Goal: Information Seeking & Learning: Understand process/instructions

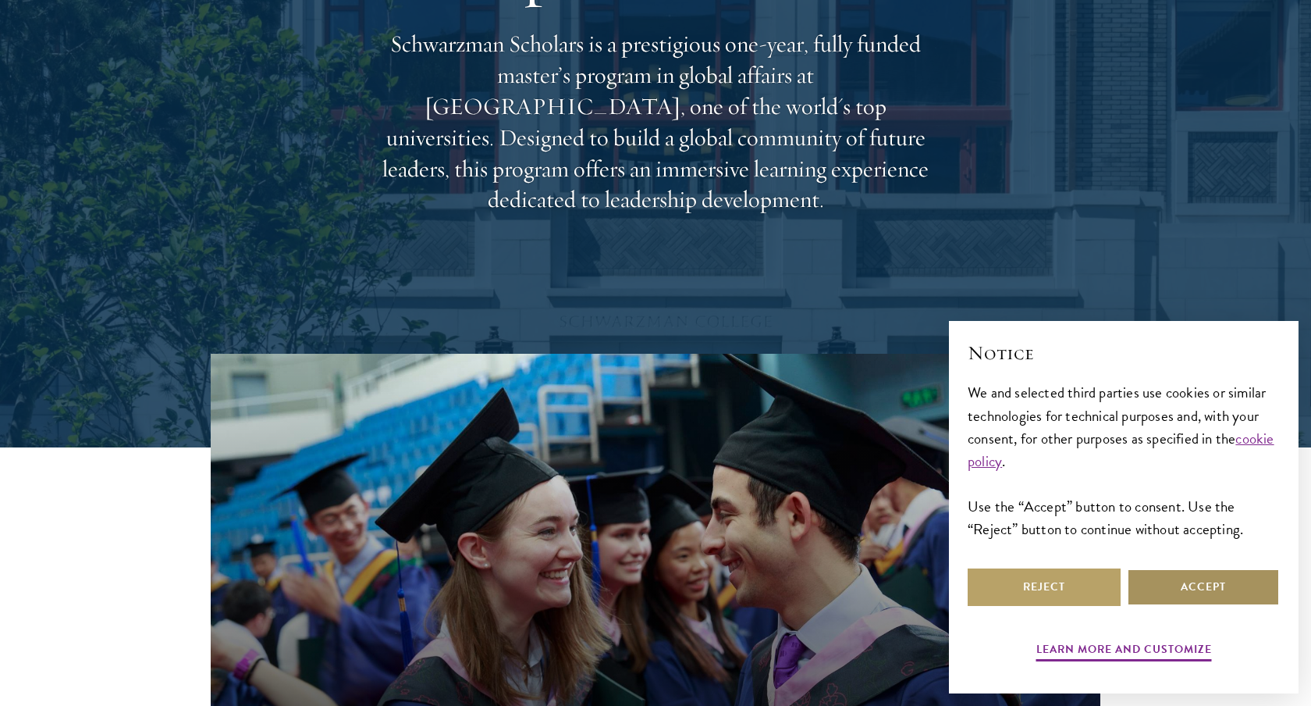
click at [1155, 587] on button "Accept" at bounding box center [1203, 586] width 153 height 37
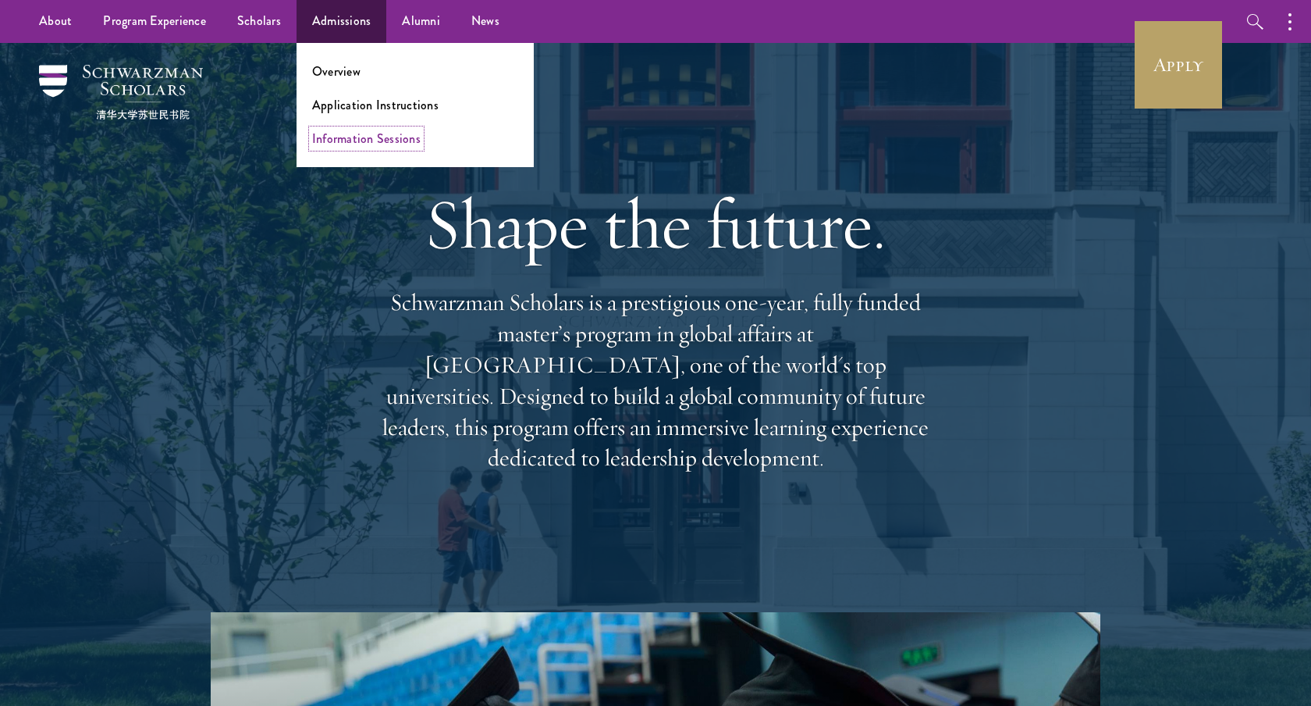
click at [363, 147] on link "Information Sessions" at bounding box center [366, 139] width 109 height 18
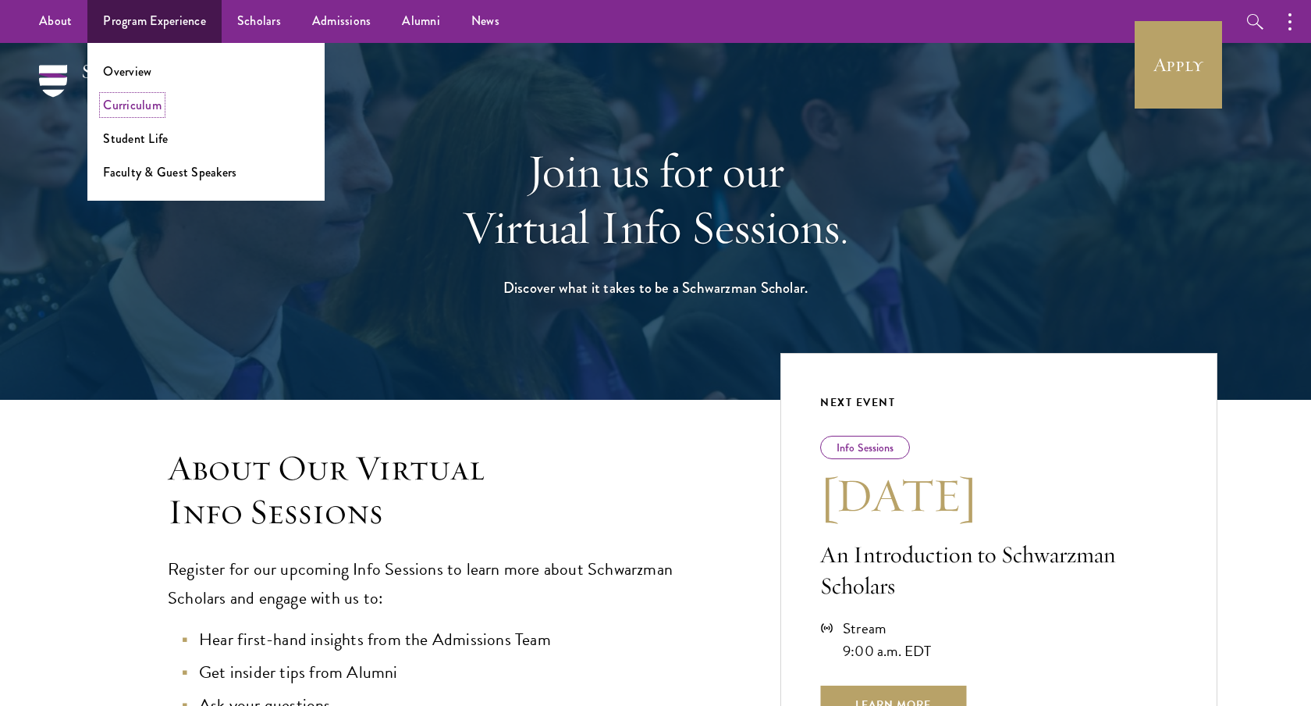
click at [140, 107] on link "Curriculum" at bounding box center [132, 105] width 59 height 18
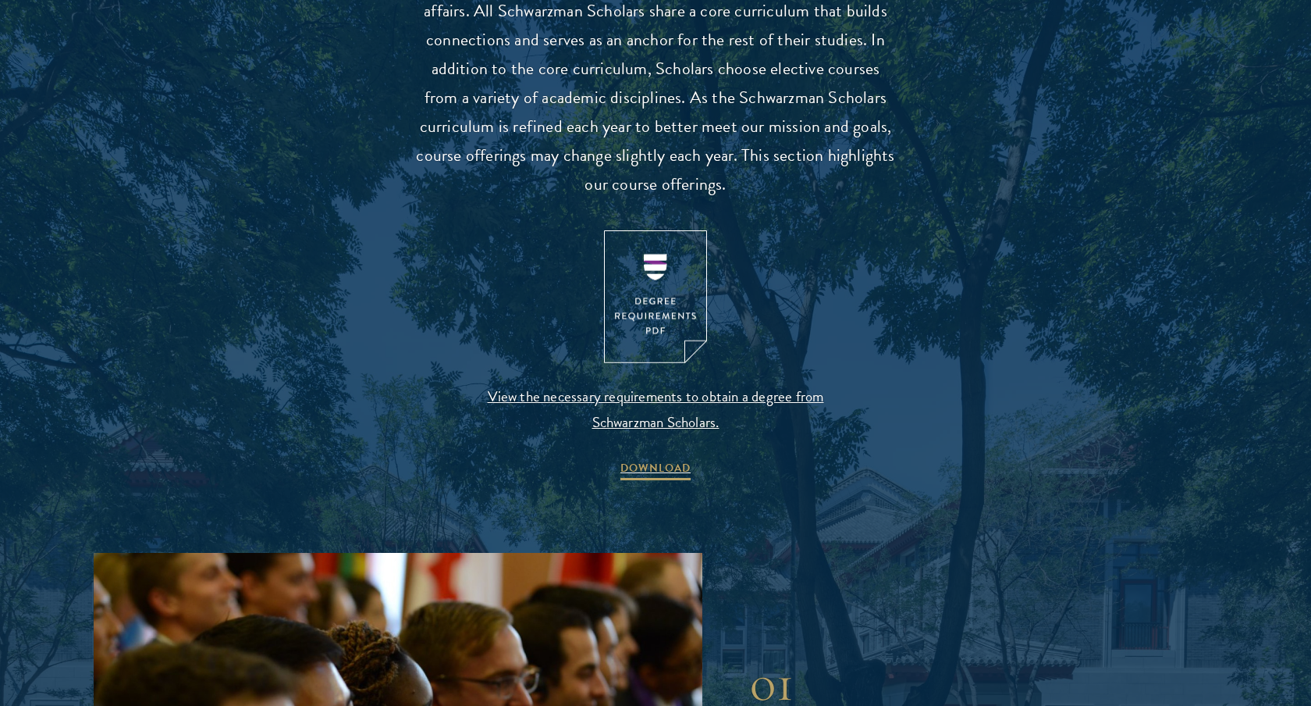
scroll to position [1525, 0]
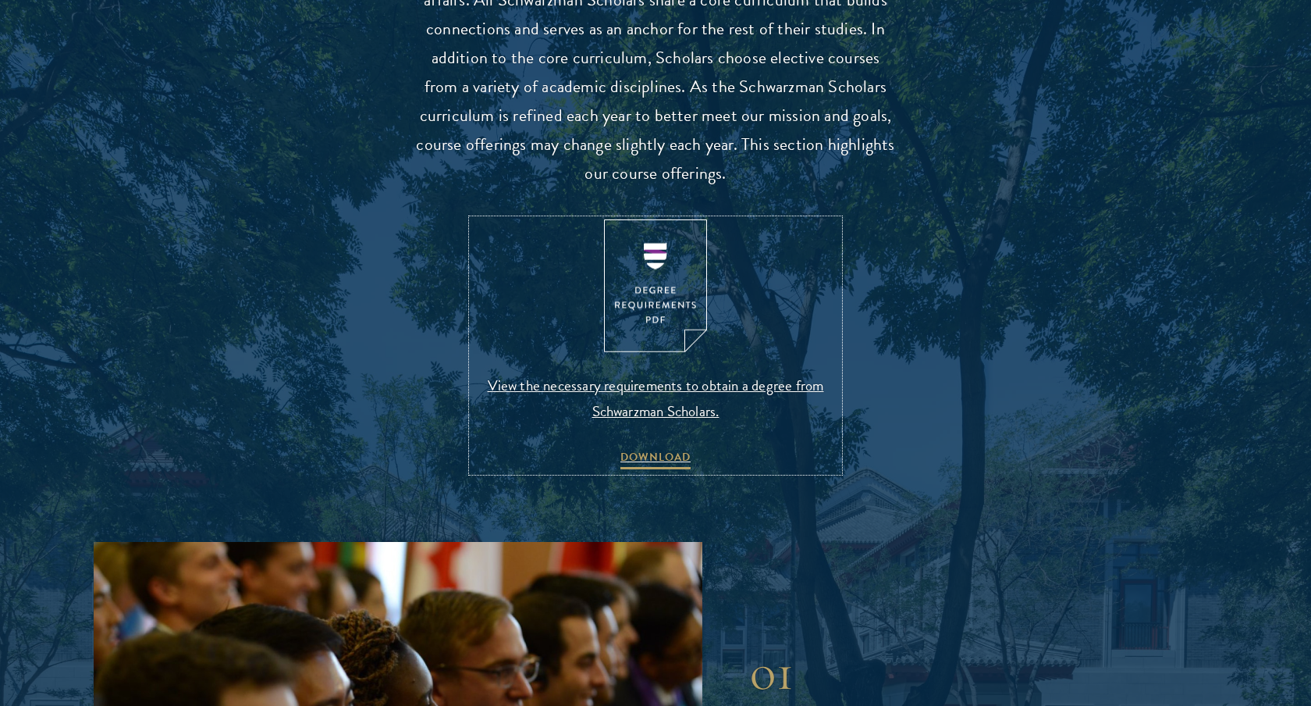
click at [660, 326] on img at bounding box center [655, 285] width 103 height 133
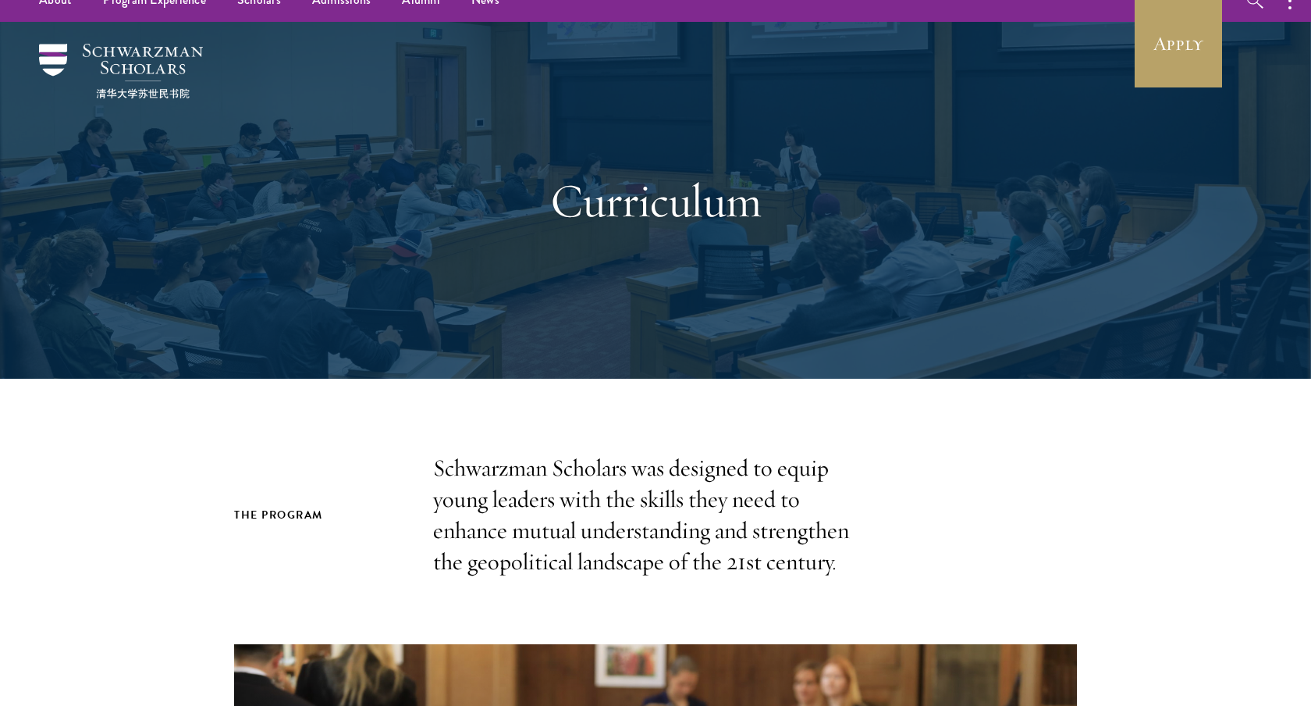
scroll to position [0, 0]
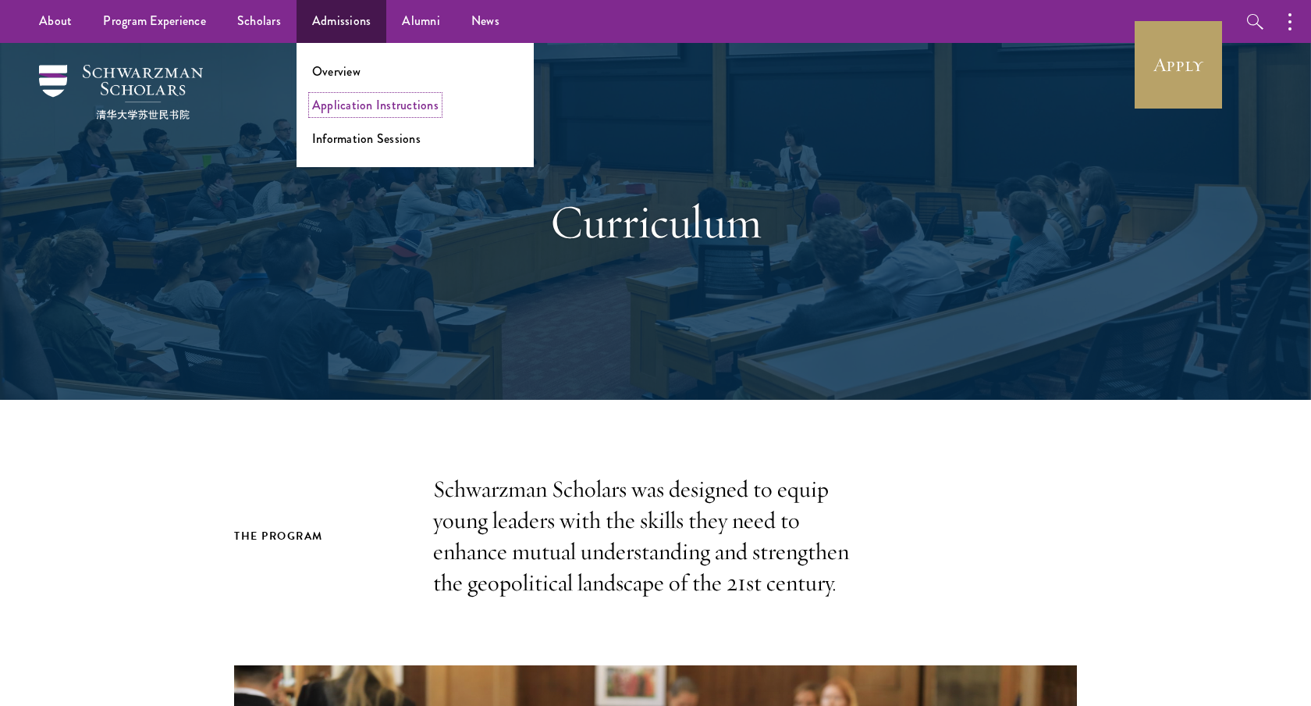
click at [351, 110] on link "Application Instructions" at bounding box center [375, 105] width 126 height 18
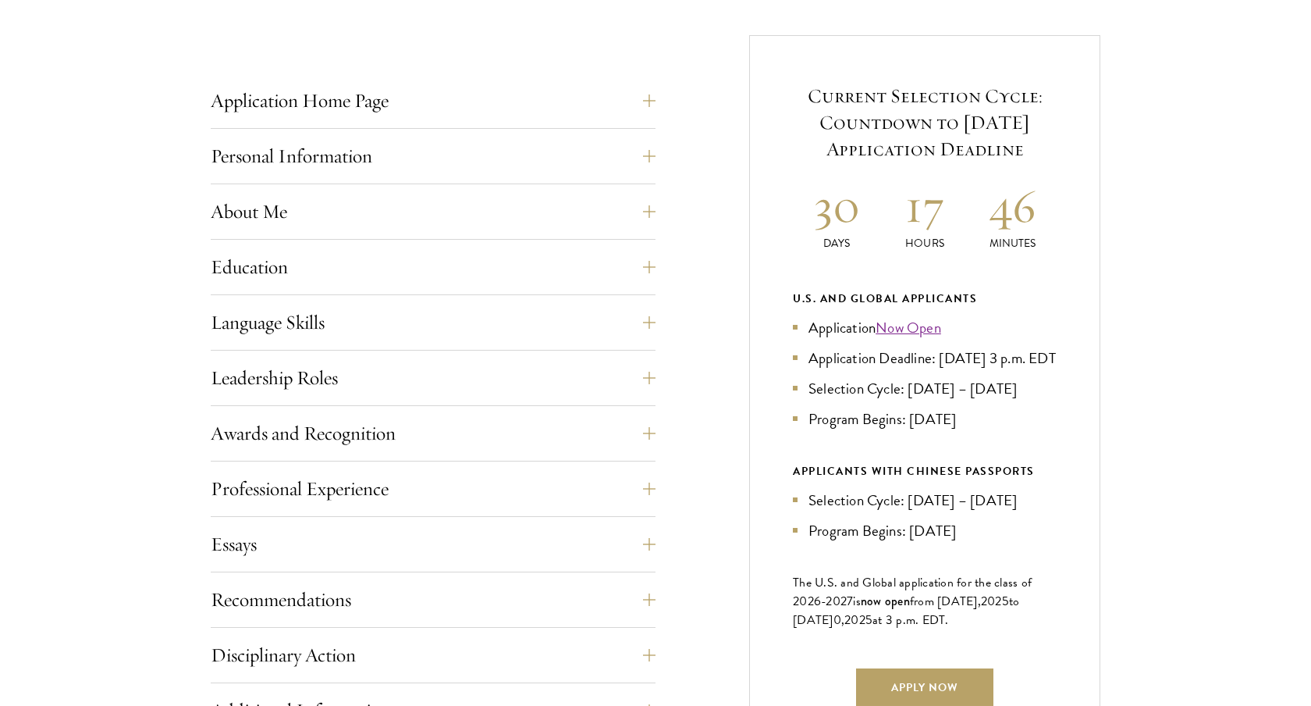
scroll to position [605, 0]
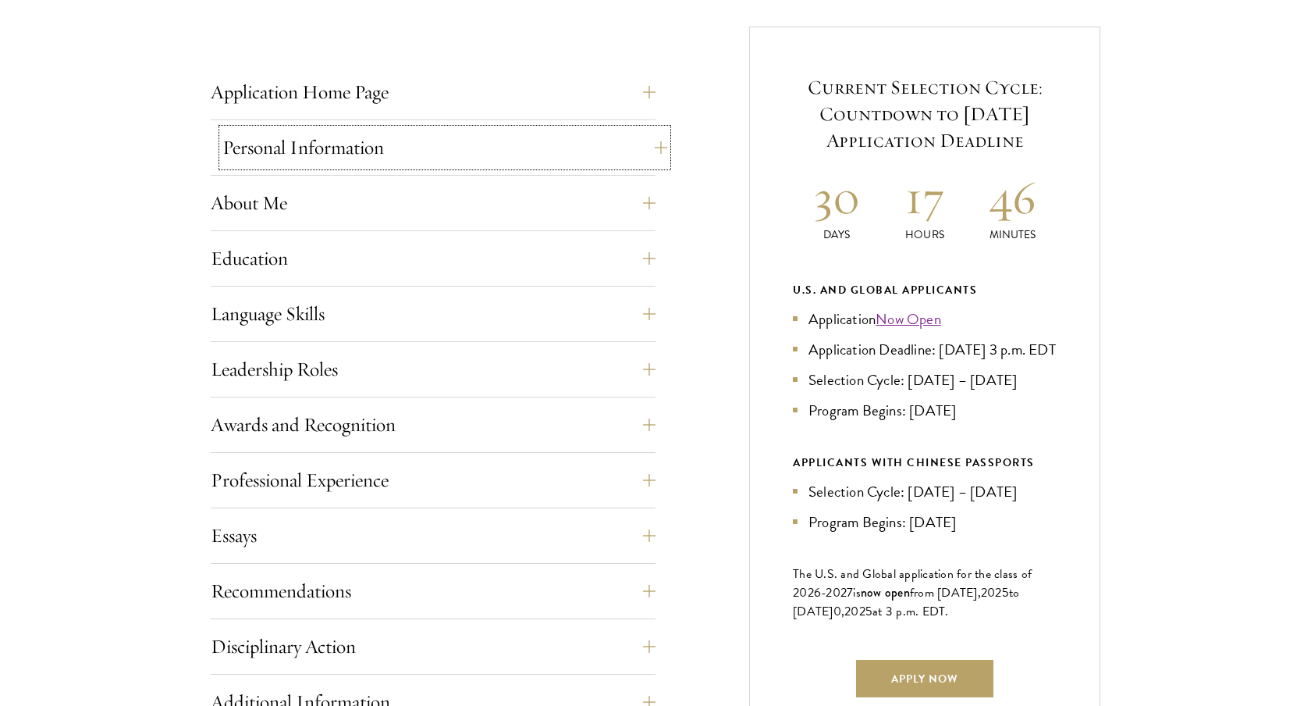
click at [369, 161] on button "Personal Information" at bounding box center [444, 147] width 445 height 37
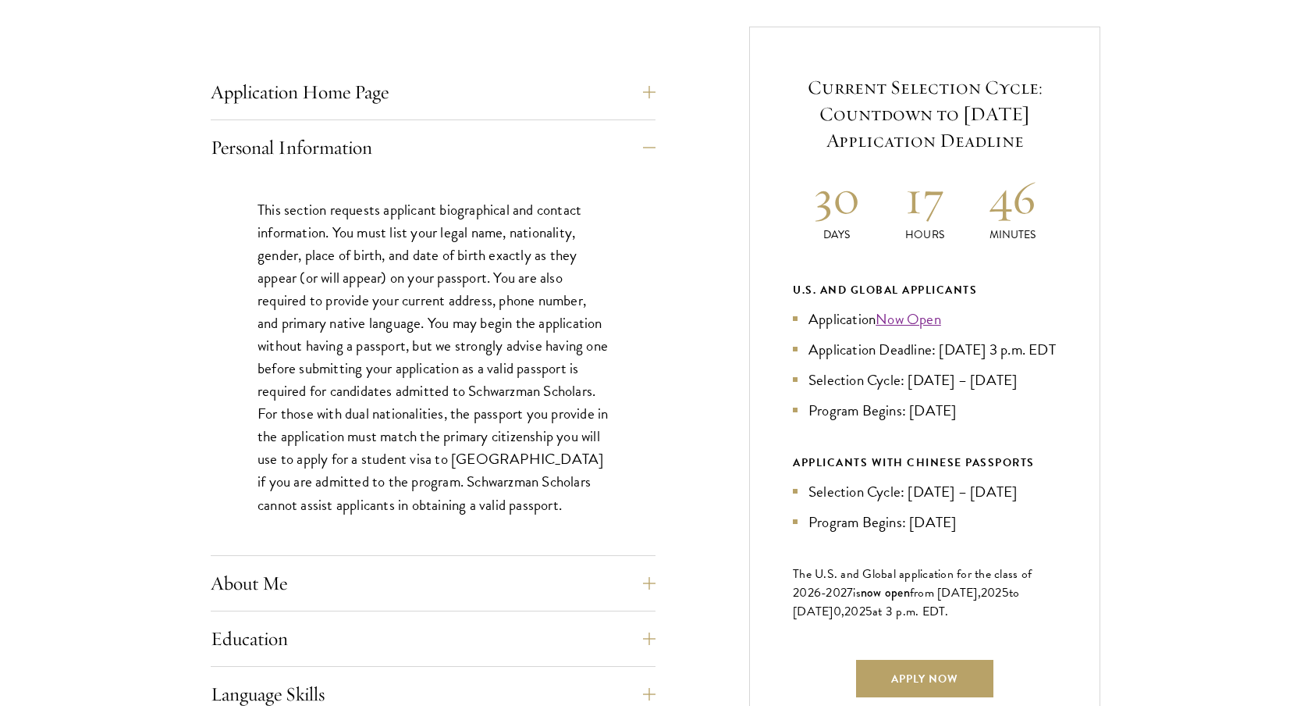
click at [85, 420] on div "Start the Process Take the first step toward joining a global community that wi…" at bounding box center [655, 590] width 1311 height 1482
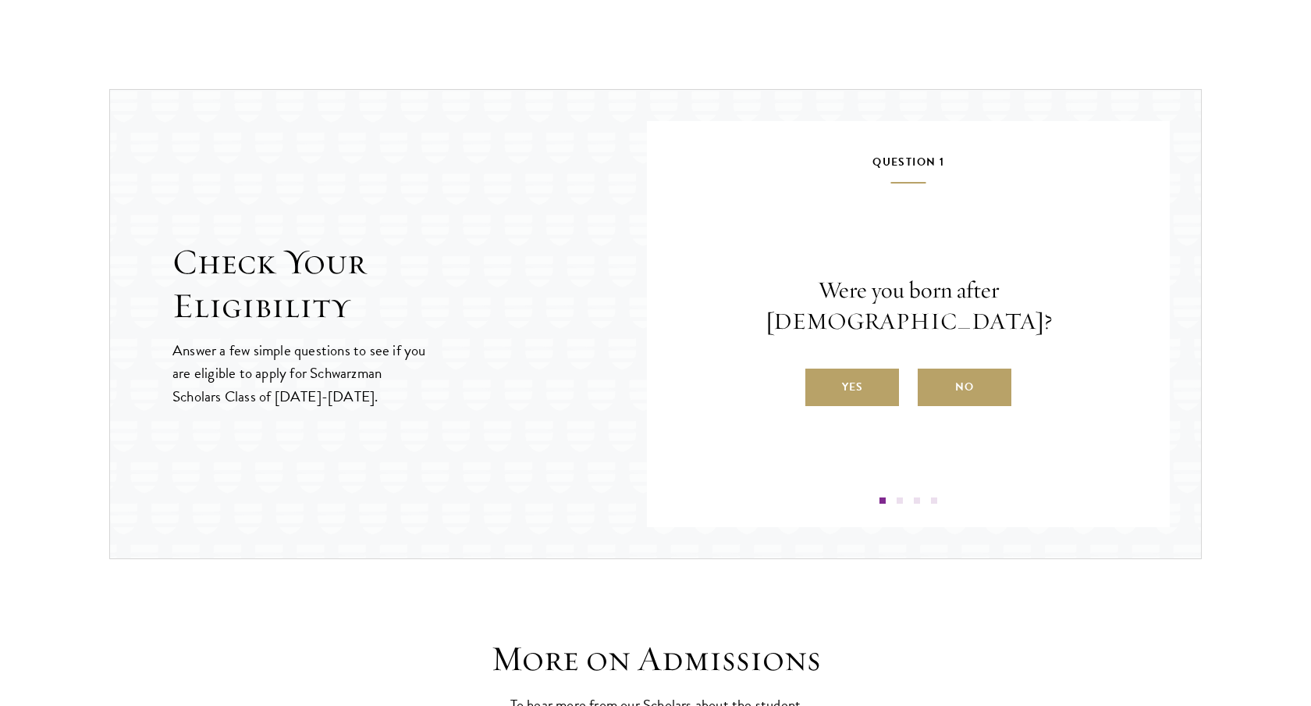
scroll to position [1966, 0]
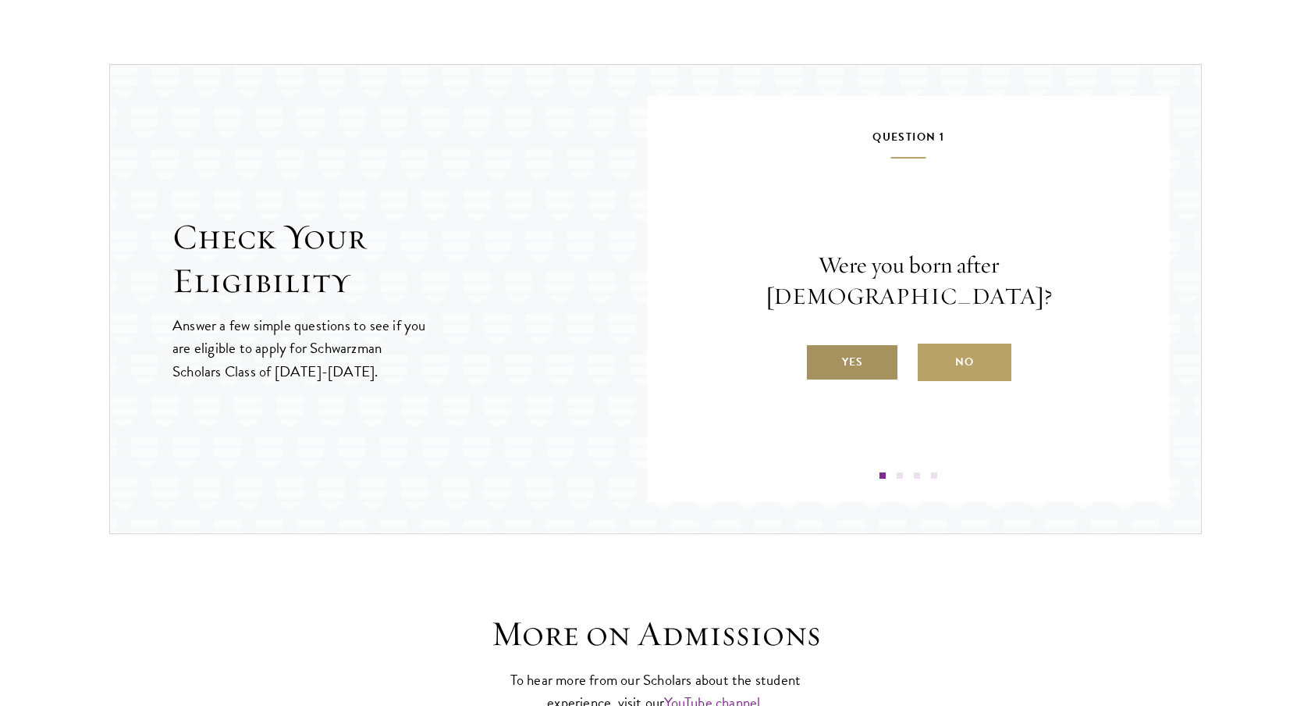
click at [857, 356] on label "Yes" at bounding box center [853, 361] width 94 height 37
click at [820, 356] on input "Yes" at bounding box center [813, 352] width 14 height 14
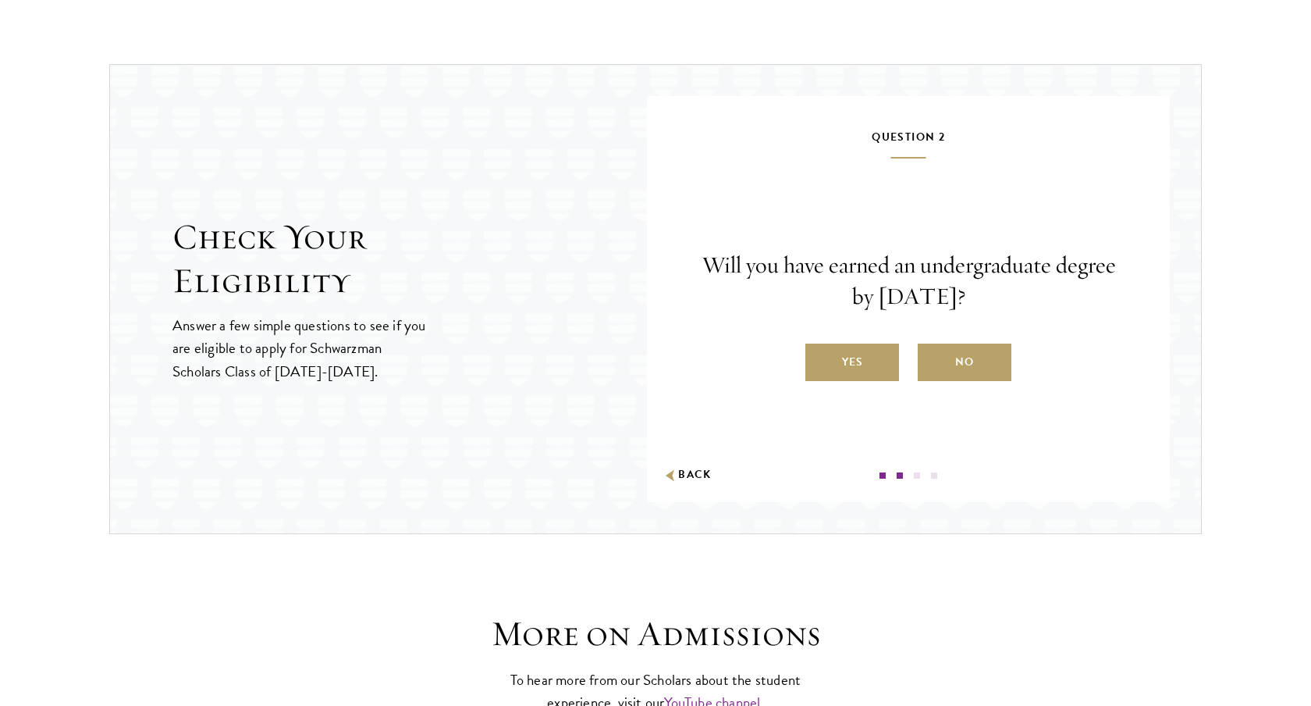
click at [857, 356] on label "Yes" at bounding box center [853, 361] width 94 height 37
click at [820, 356] on input "Yes" at bounding box center [813, 352] width 14 height 14
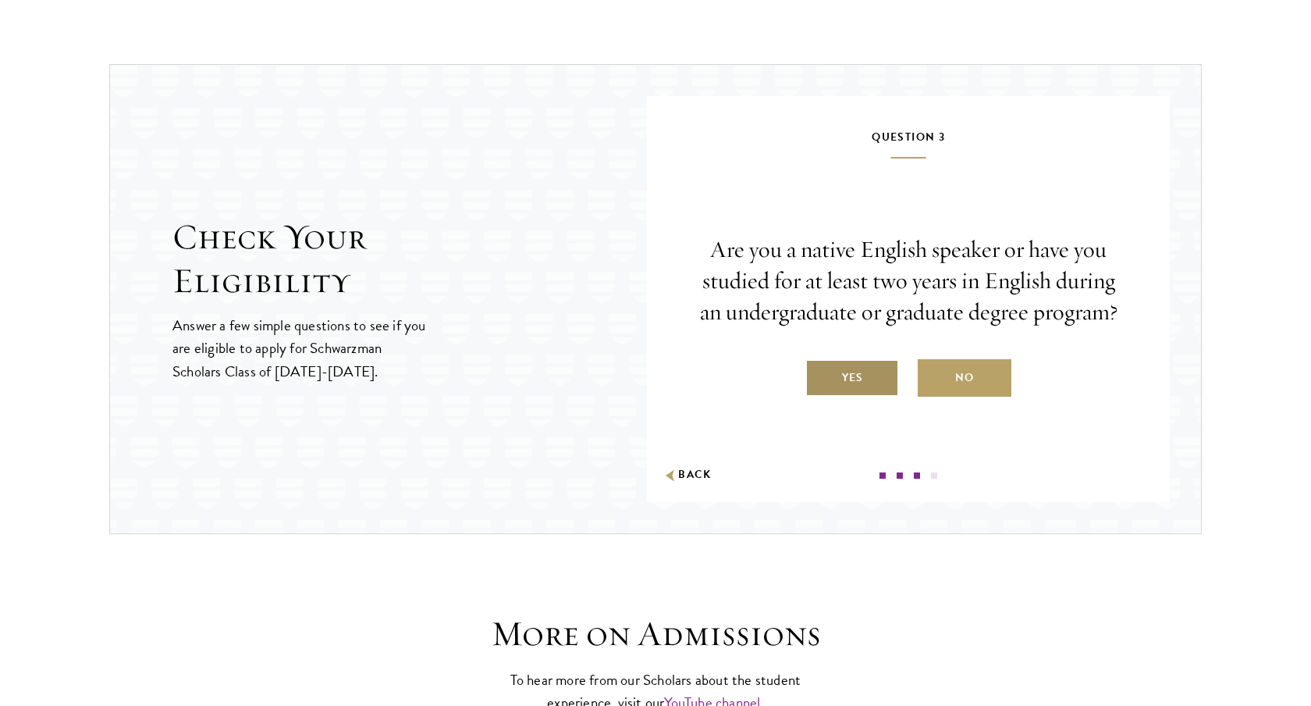
click at [834, 378] on label "Yes" at bounding box center [853, 377] width 94 height 37
click at [820, 375] on input "Yes" at bounding box center [813, 368] width 14 height 14
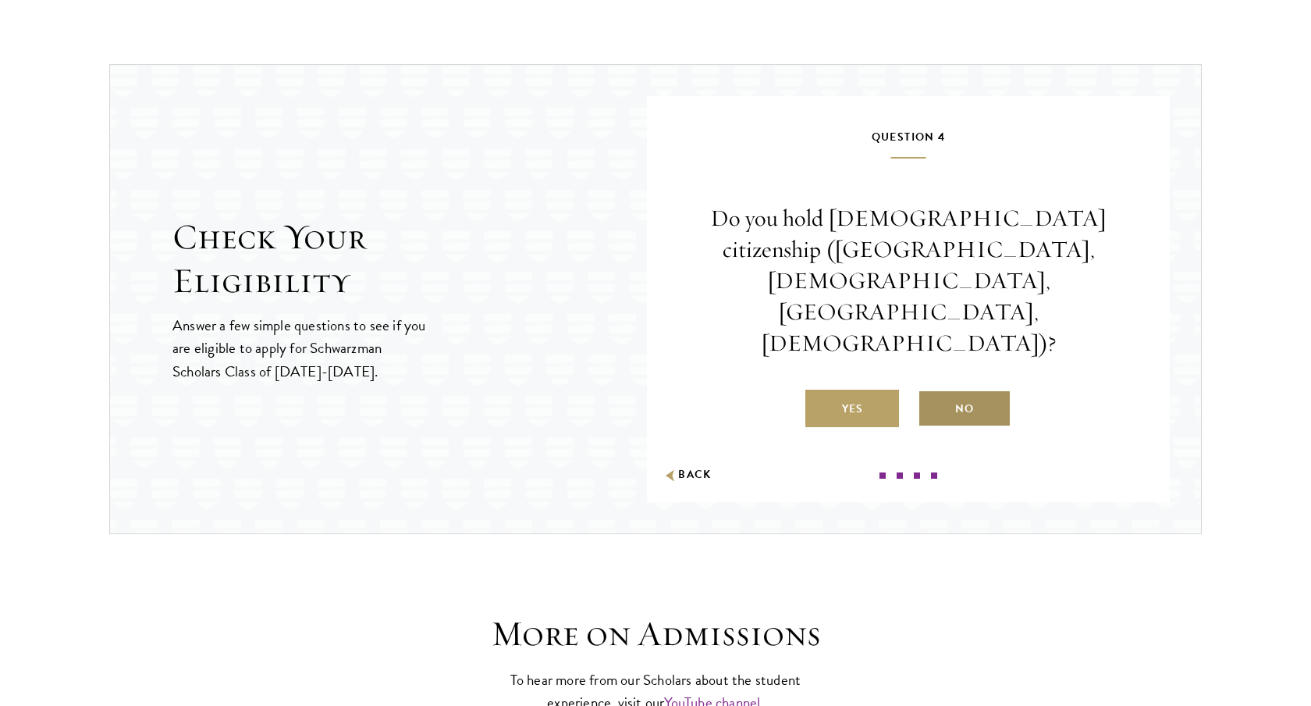
click at [978, 390] on label "No" at bounding box center [965, 408] width 94 height 37
click at [932, 392] on input "No" at bounding box center [925, 399] width 14 height 14
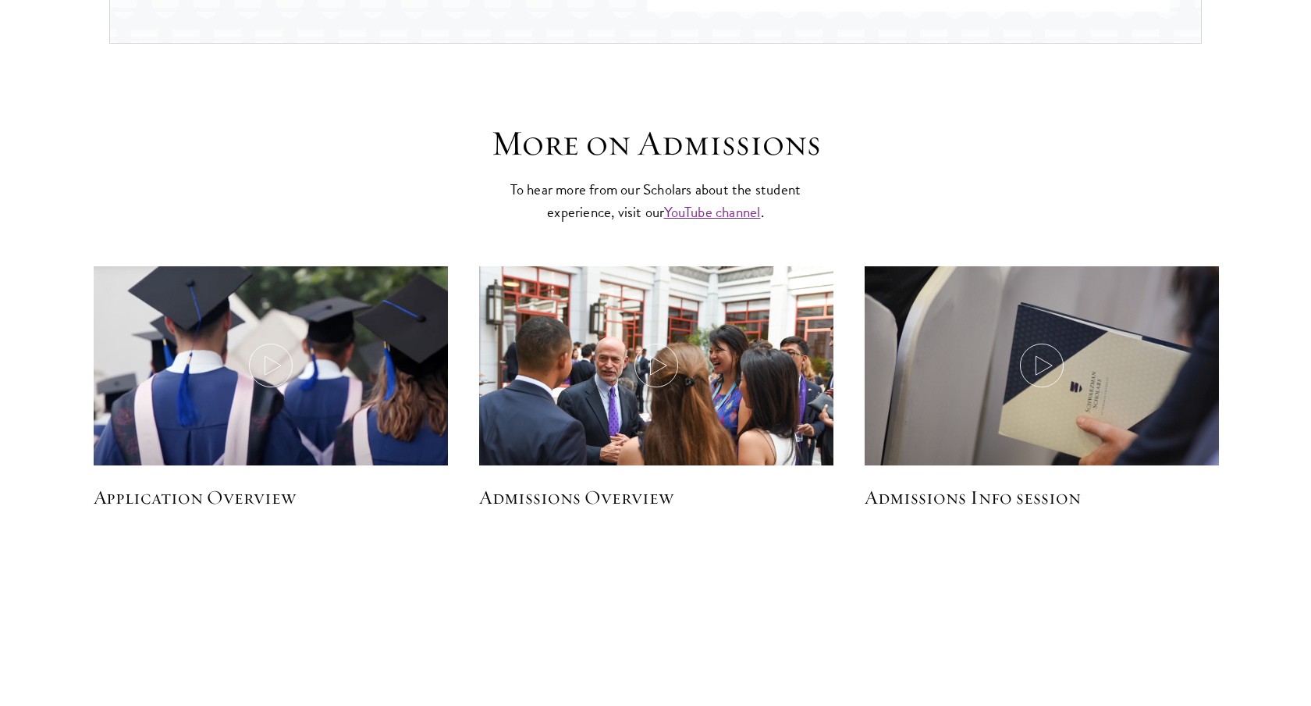
scroll to position [2460, 0]
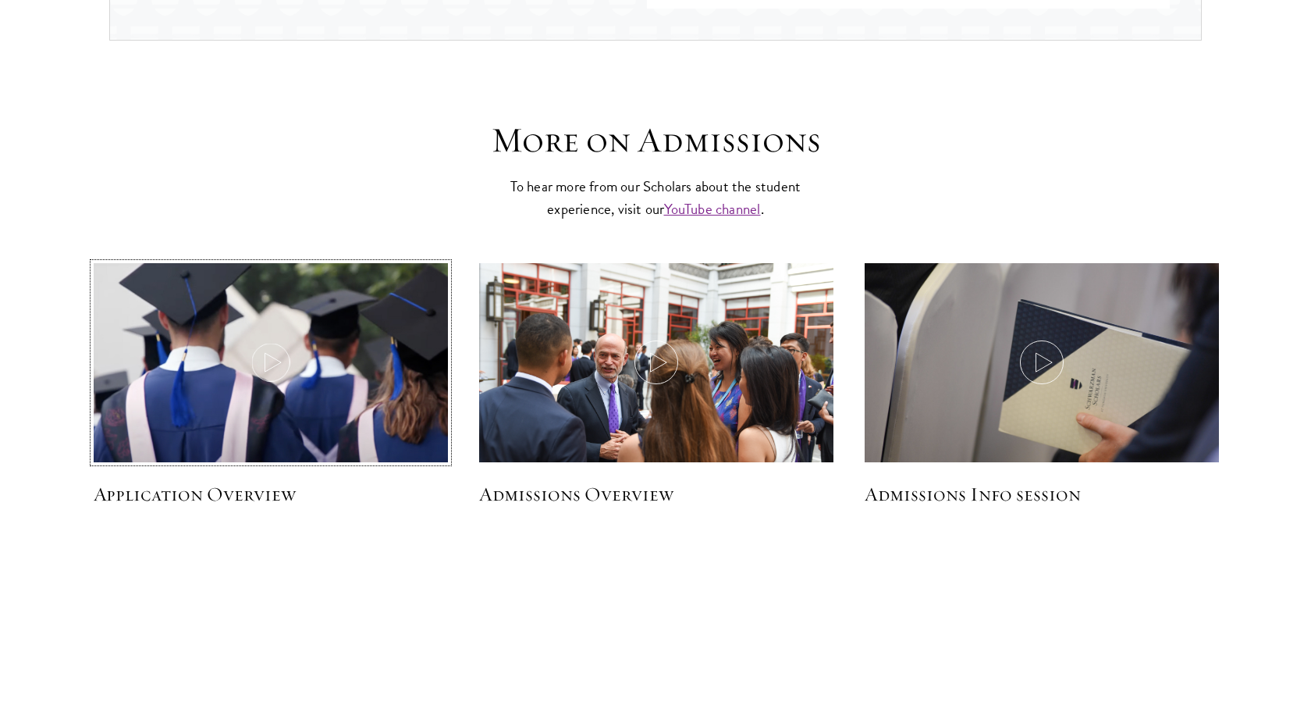
click at [348, 440] on img at bounding box center [271, 364] width 376 height 216
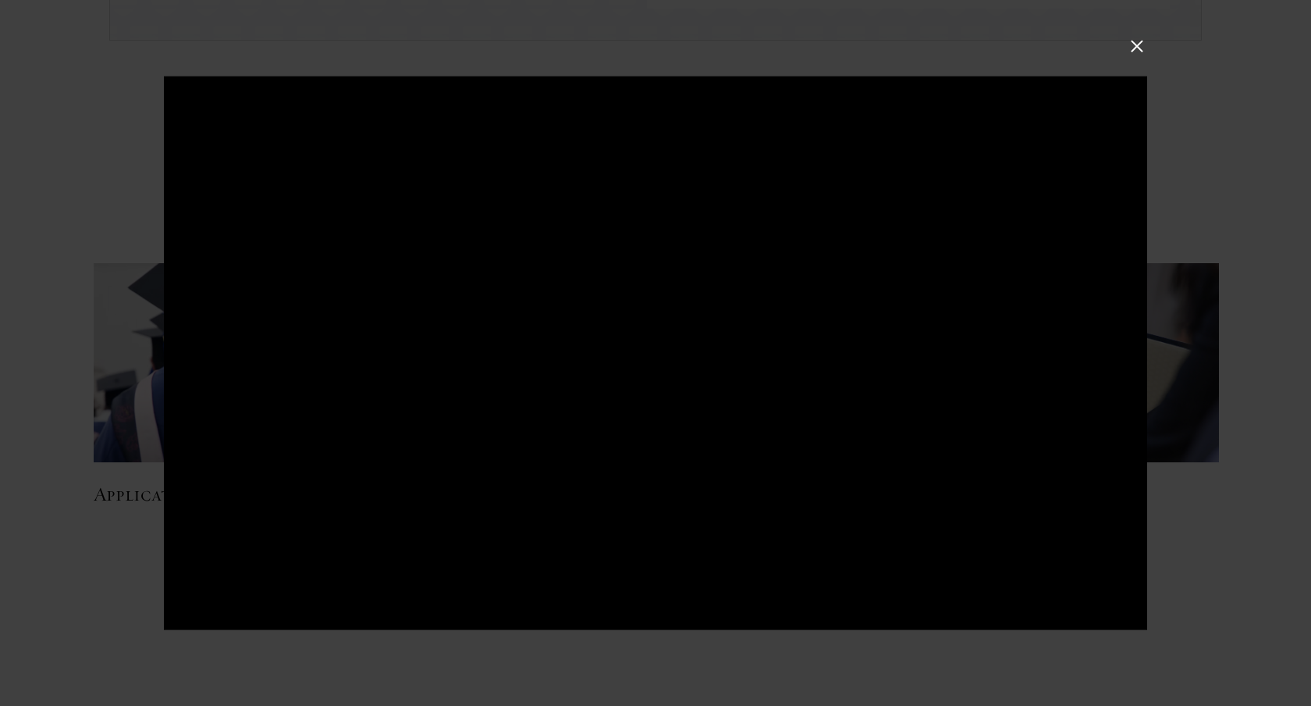
click at [1196, 418] on div at bounding box center [655, 353] width 1311 height 706
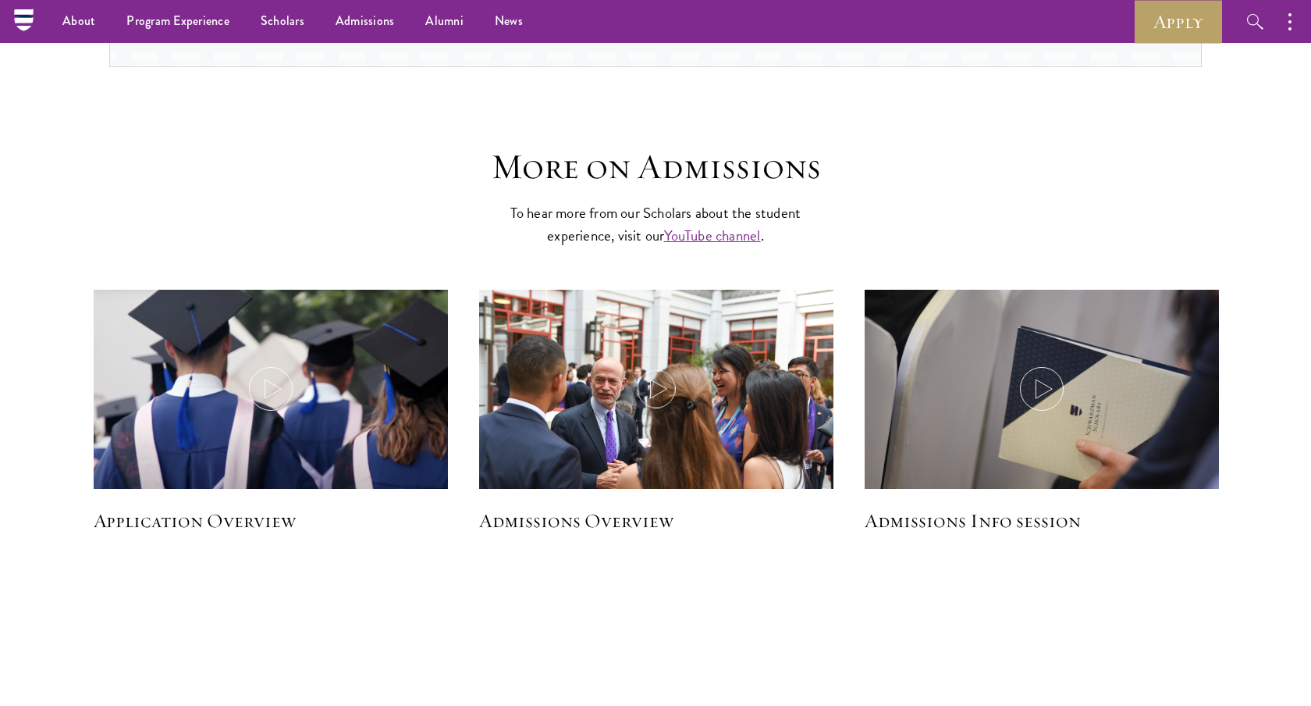
scroll to position [2411, 0]
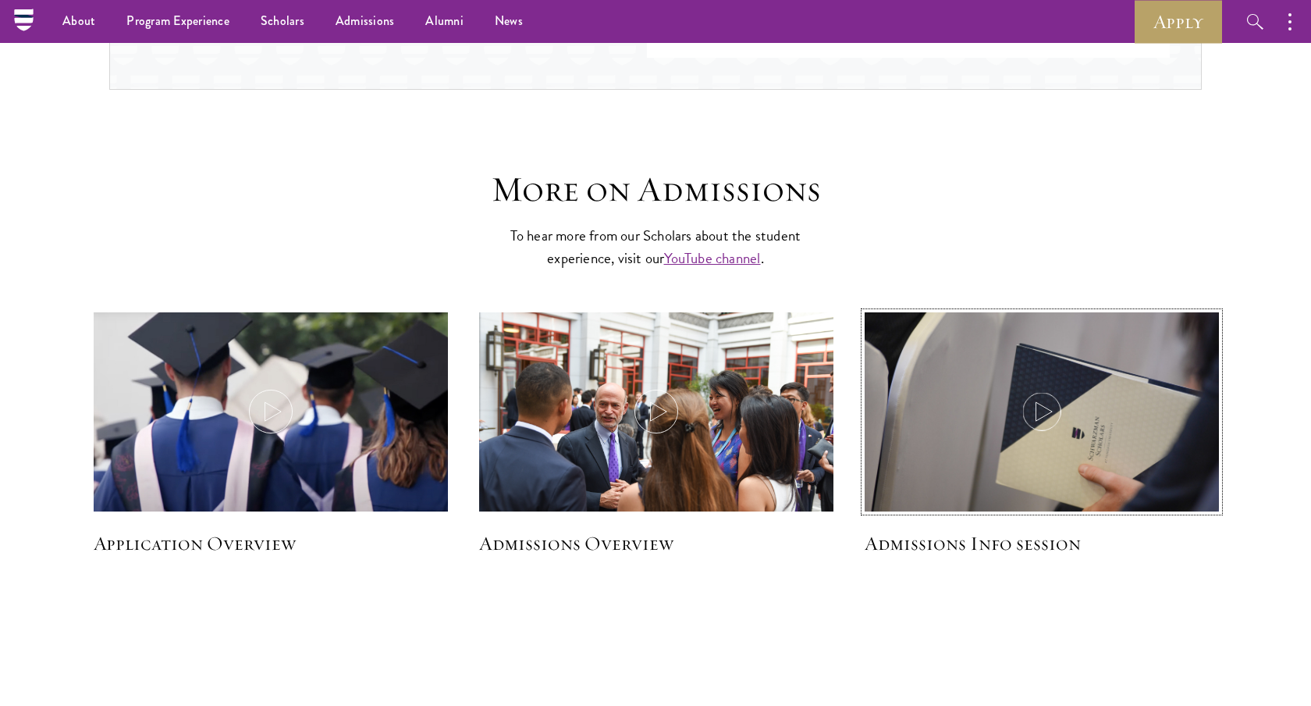
click at [1030, 404] on icon at bounding box center [1042, 412] width 44 height 44
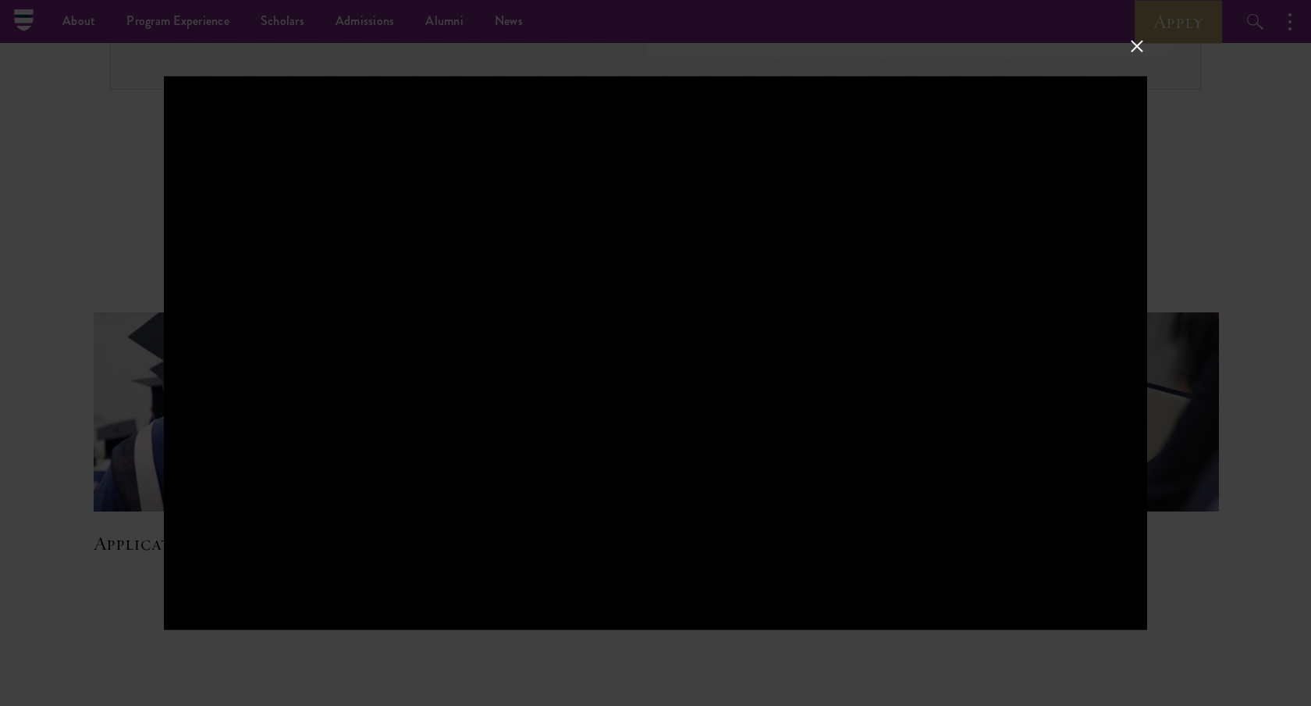
click at [1166, 215] on div at bounding box center [655, 353] width 1311 height 706
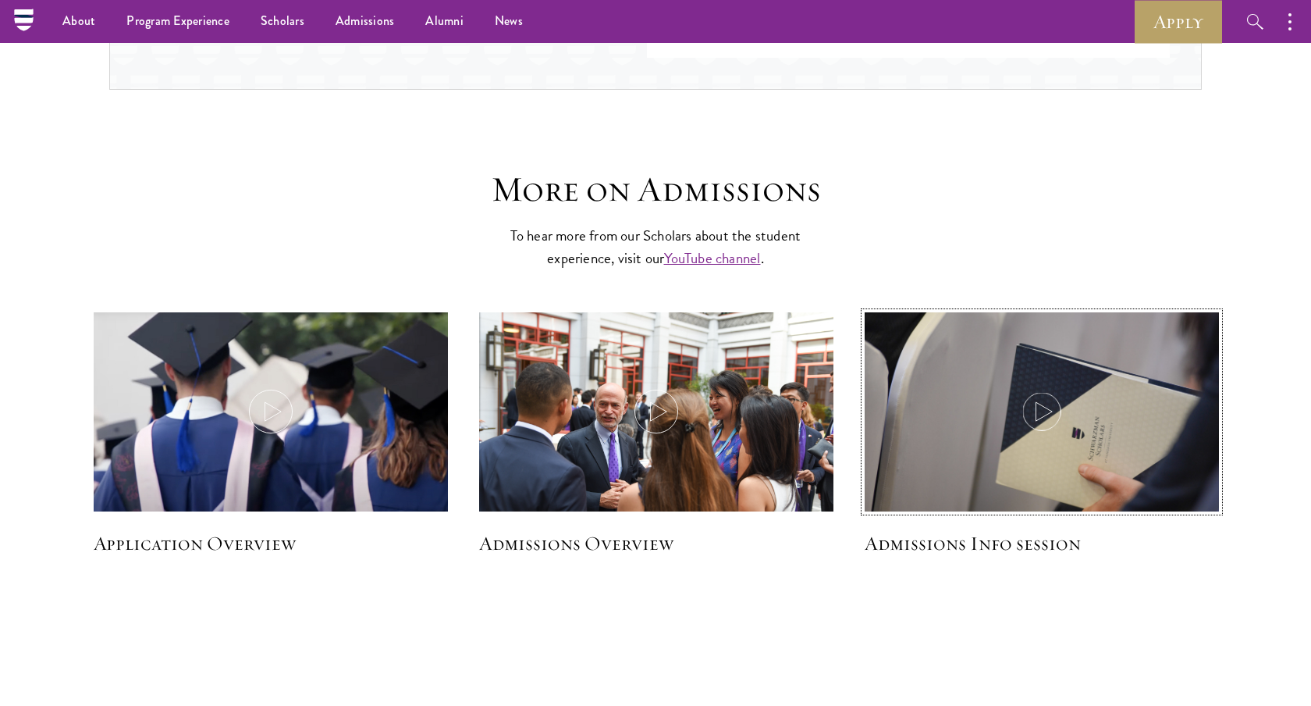
click at [1032, 450] on img at bounding box center [1042, 429] width 376 height 251
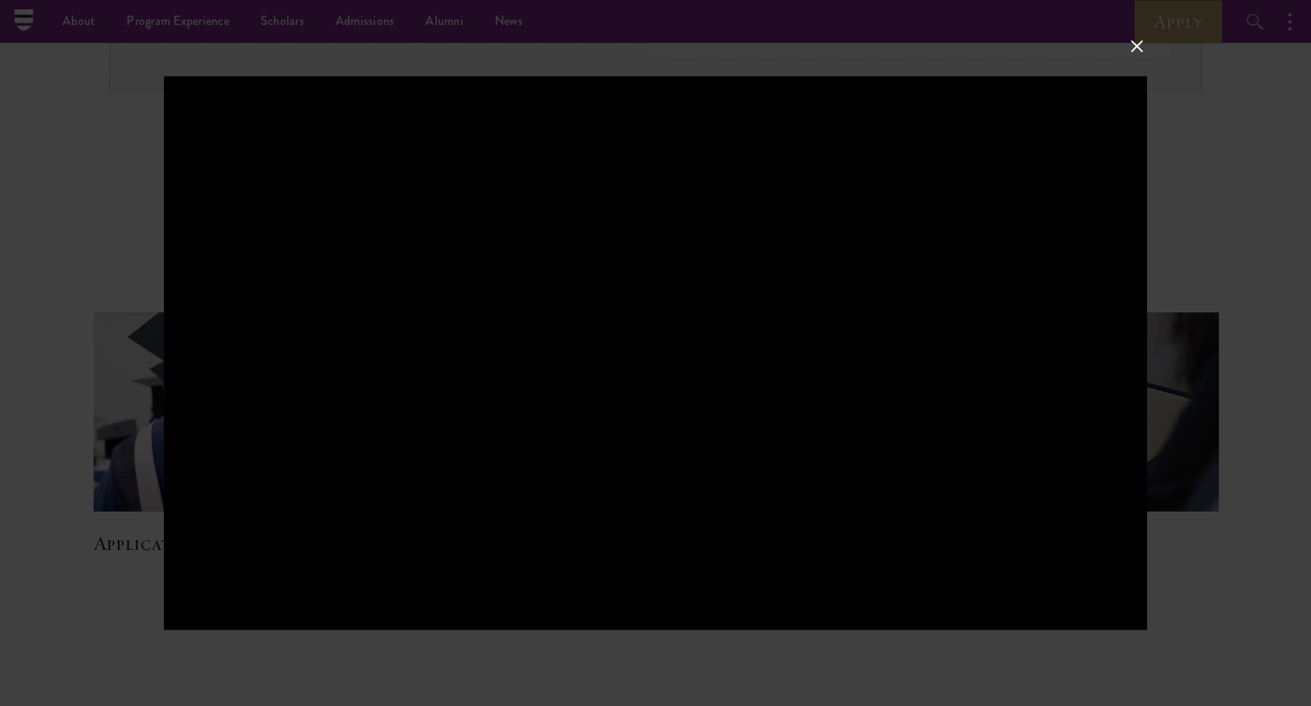
click at [1196, 176] on div at bounding box center [655, 353] width 1311 height 706
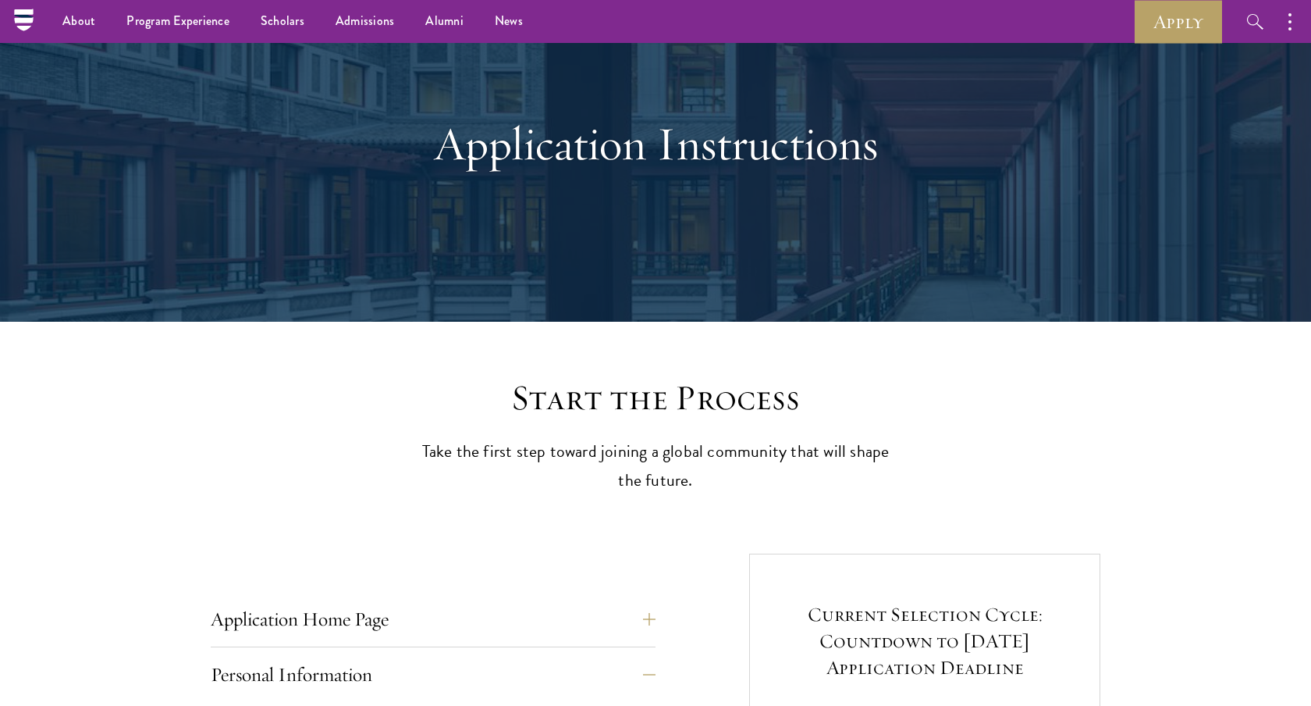
scroll to position [0, 0]
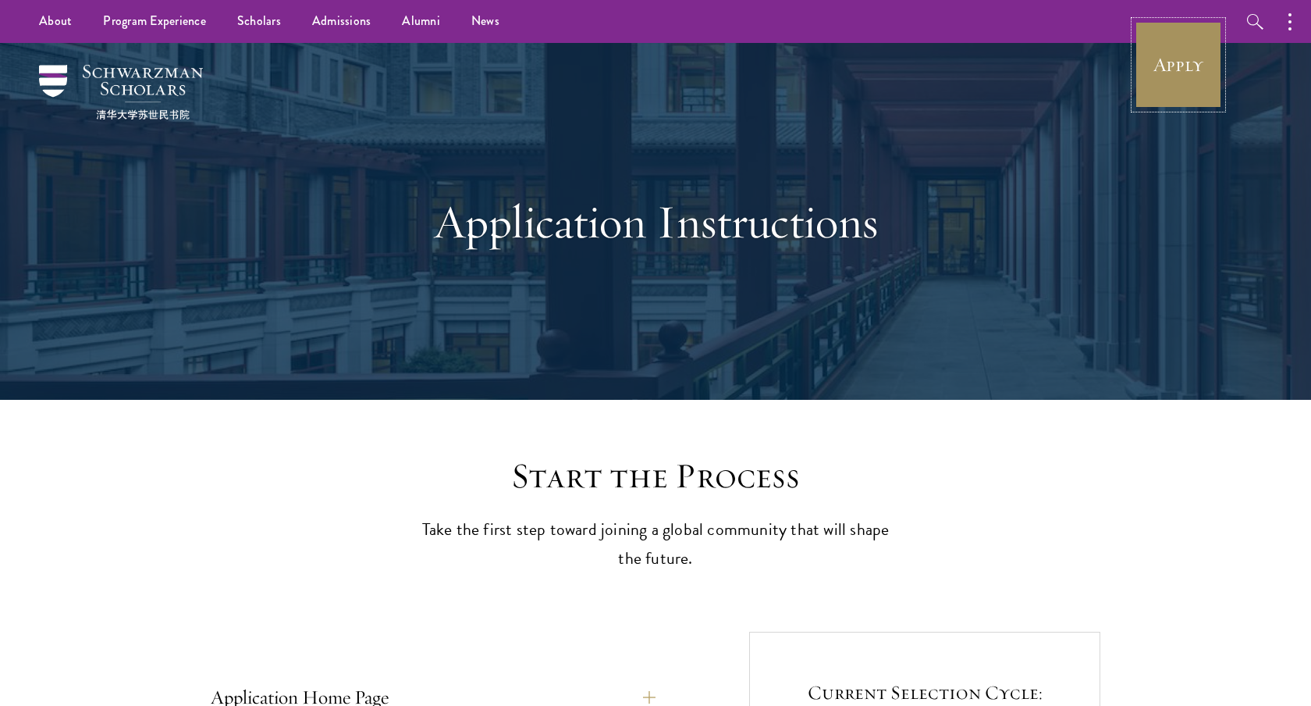
click at [1193, 29] on link "Apply" at bounding box center [1178, 64] width 87 height 87
